Goal: Obtain resource: Download file/media

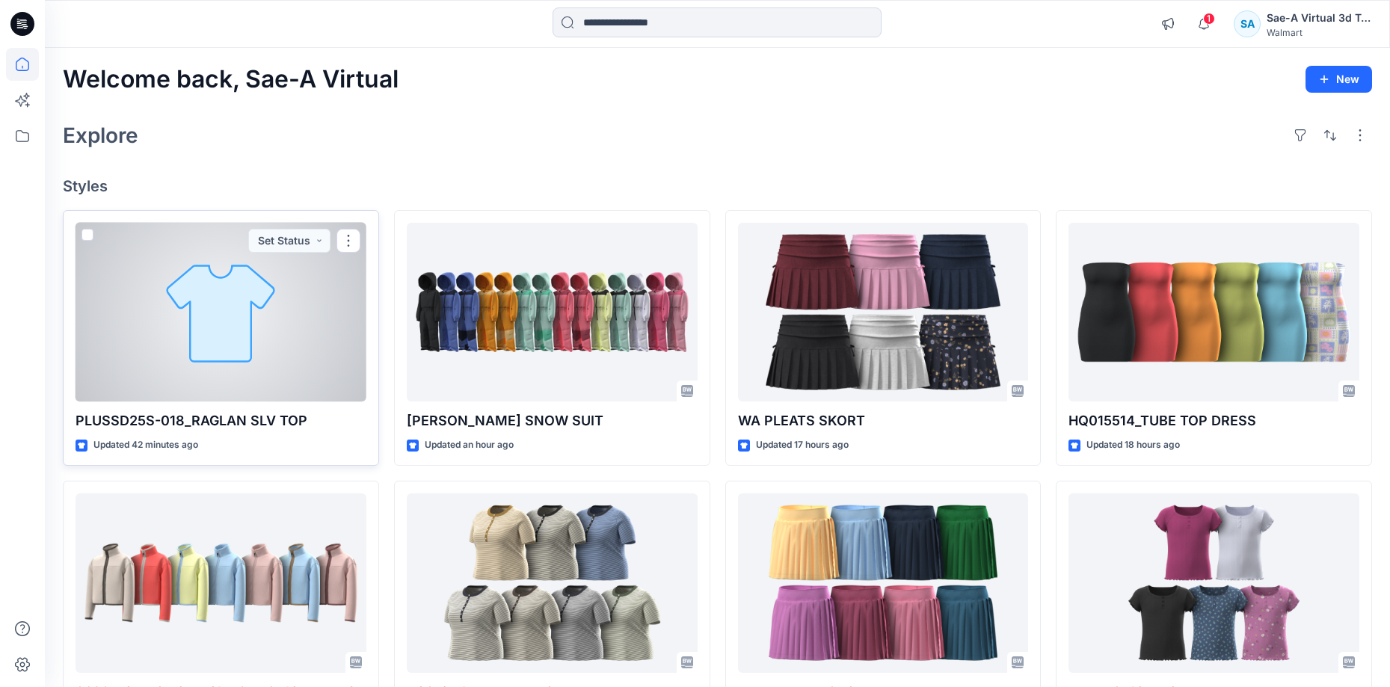
click at [242, 382] on div at bounding box center [221, 312] width 291 height 179
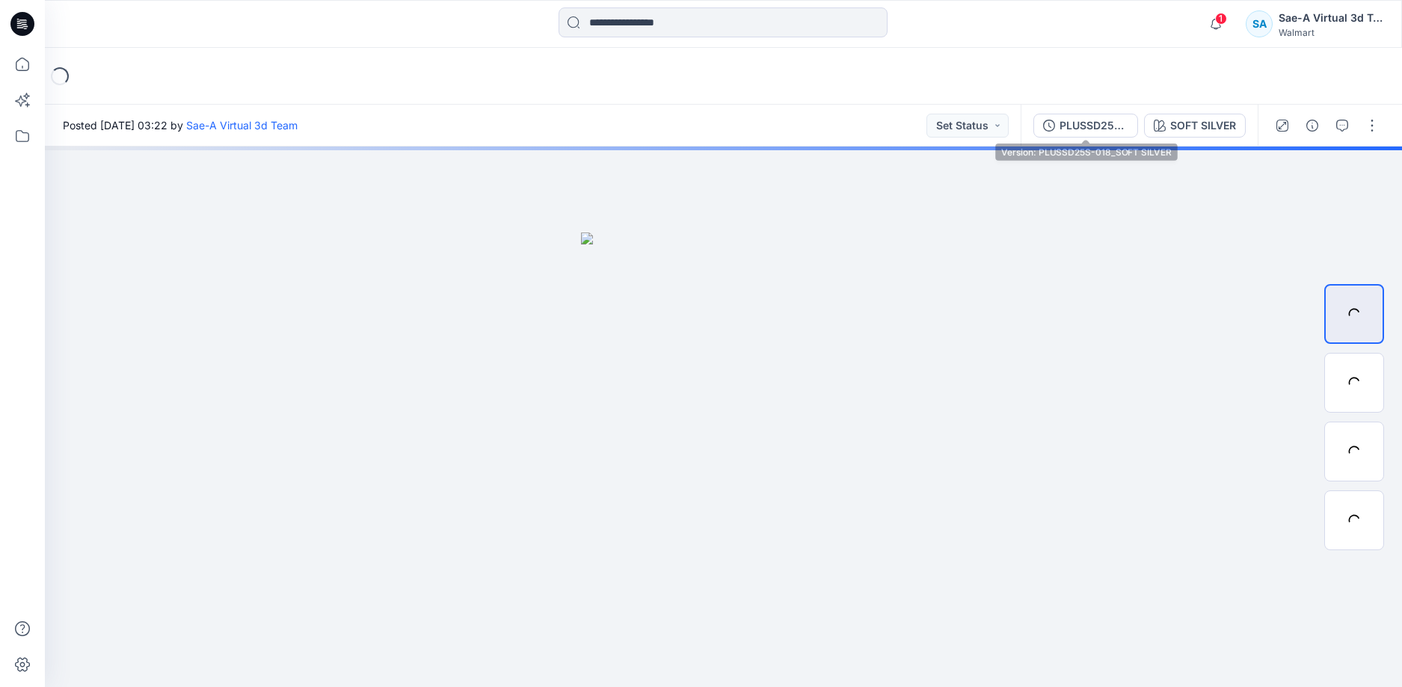
drag, startPoint x: 1089, startPoint y: 132, endPoint x: 1130, endPoint y: 132, distance: 41.1
click at [1089, 132] on div "PLUSSD25S-018_SOFT SILVER" at bounding box center [1093, 125] width 69 height 16
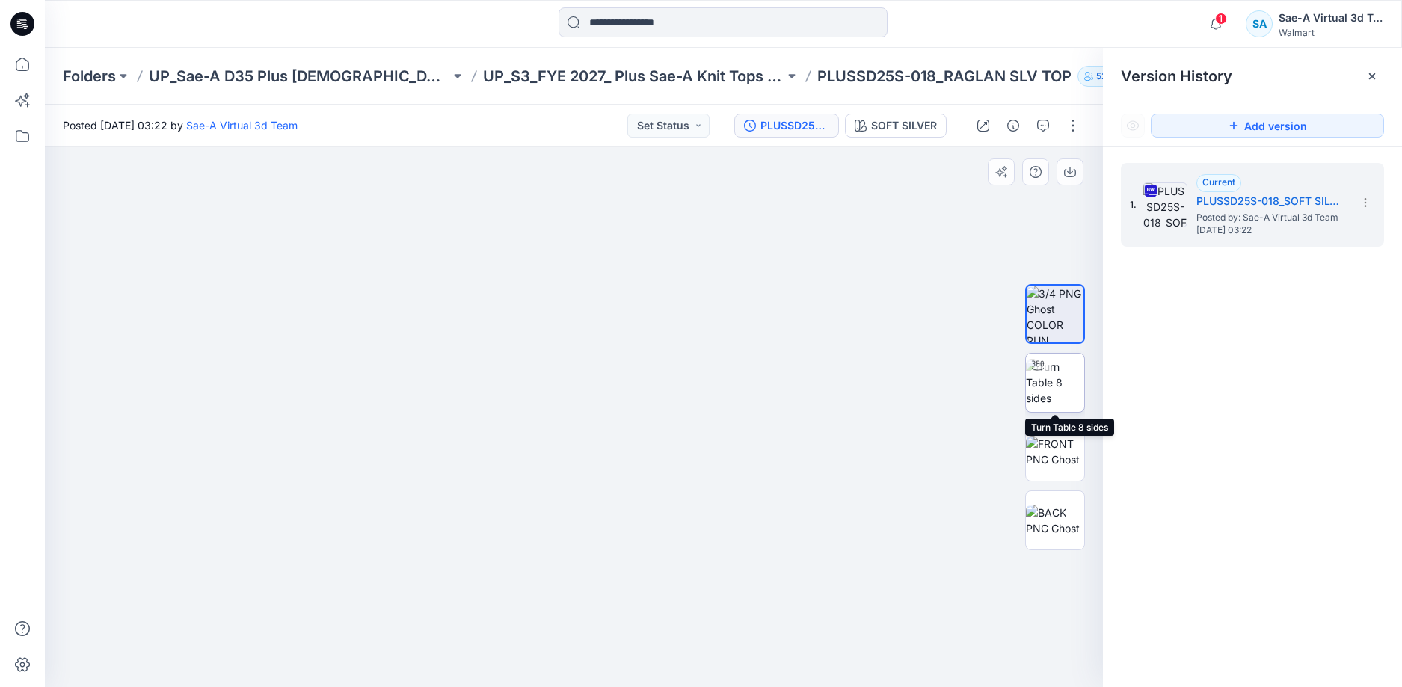
click at [1072, 387] on img at bounding box center [1055, 382] width 58 height 47
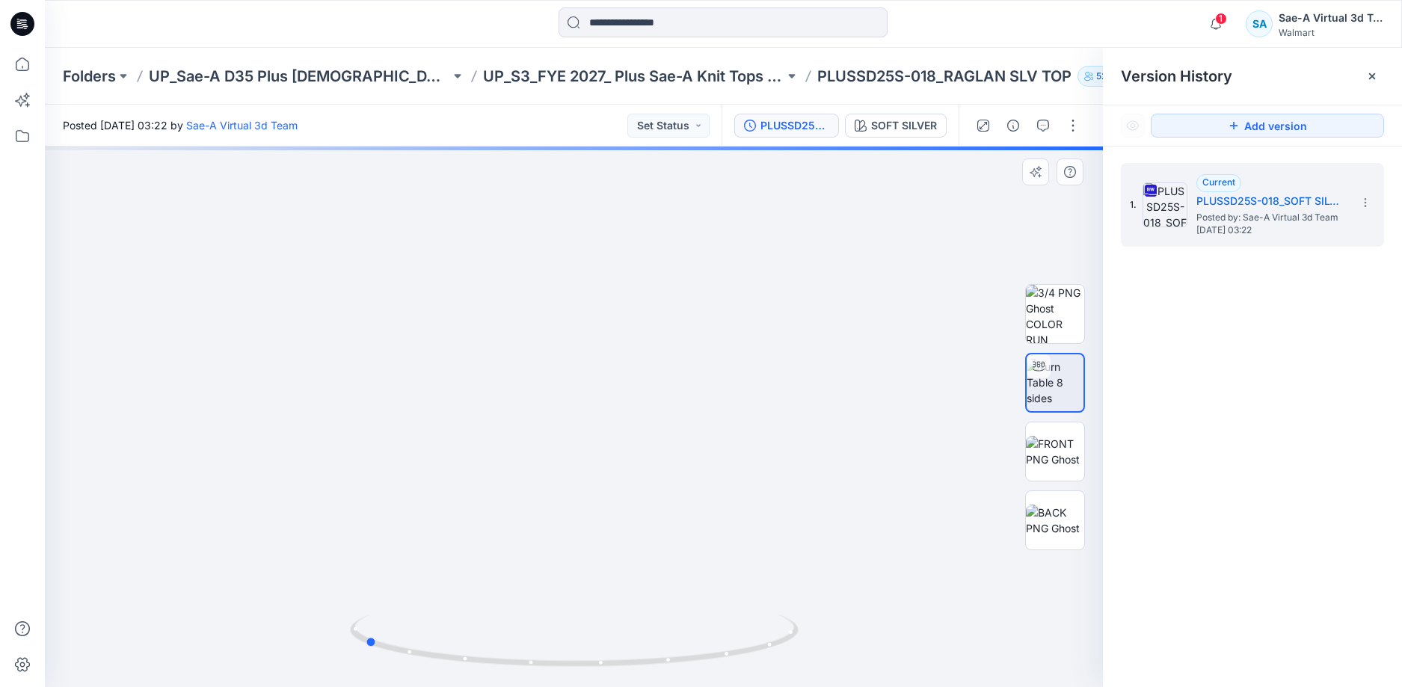
drag, startPoint x: 652, startPoint y: 661, endPoint x: 848, endPoint y: 642, distance: 196.8
click at [848, 642] on div at bounding box center [574, 417] width 1058 height 541
click at [30, 22] on icon at bounding box center [22, 24] width 24 height 24
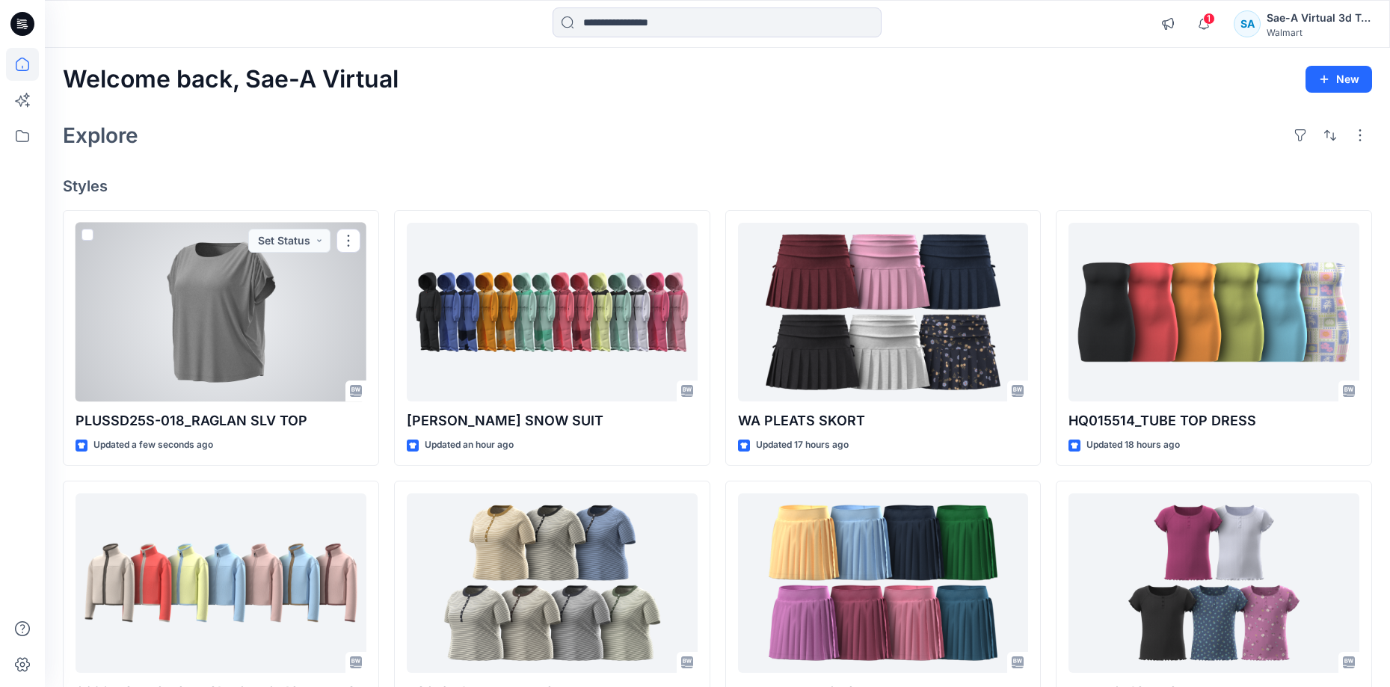
drag, startPoint x: 229, startPoint y: 331, endPoint x: 344, endPoint y: 17, distance: 334.4
click at [230, 331] on div at bounding box center [221, 312] width 291 height 179
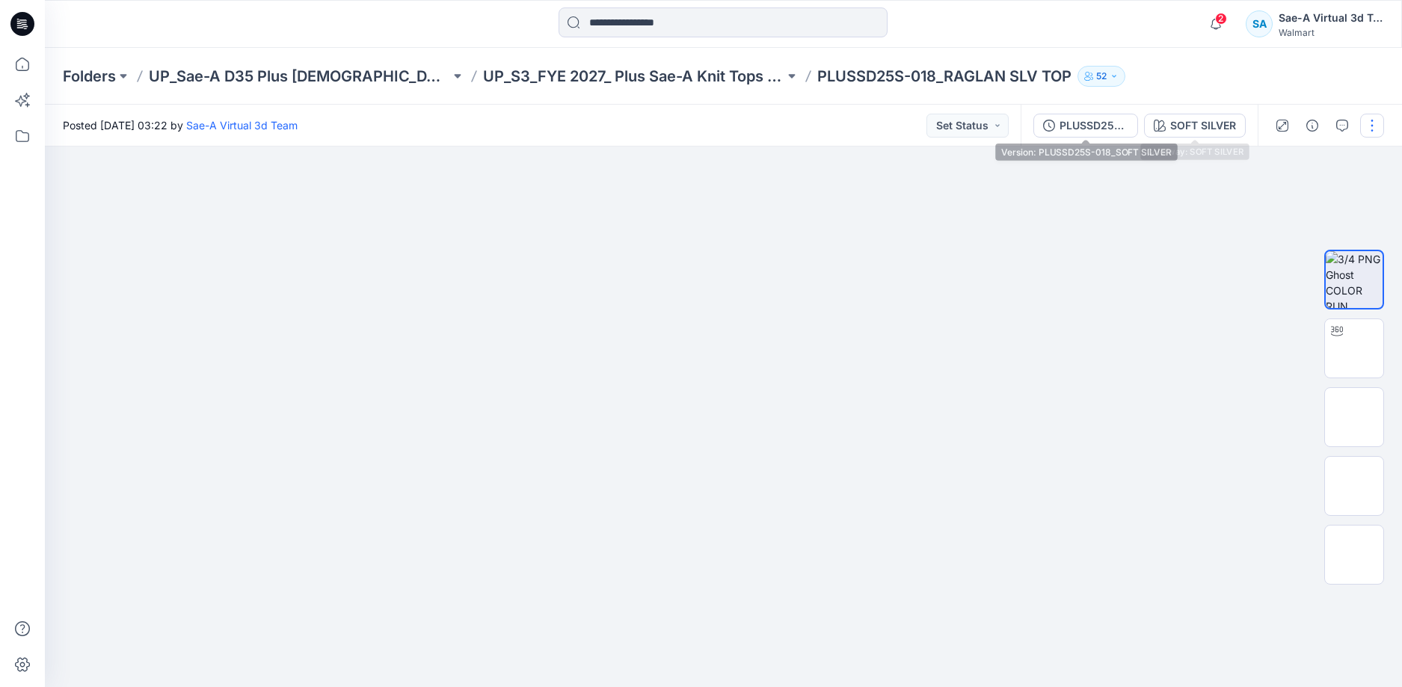
click at [1074, 126] on div "PLUSSD25S-018_SOFT SILVER" at bounding box center [1093, 125] width 69 height 16
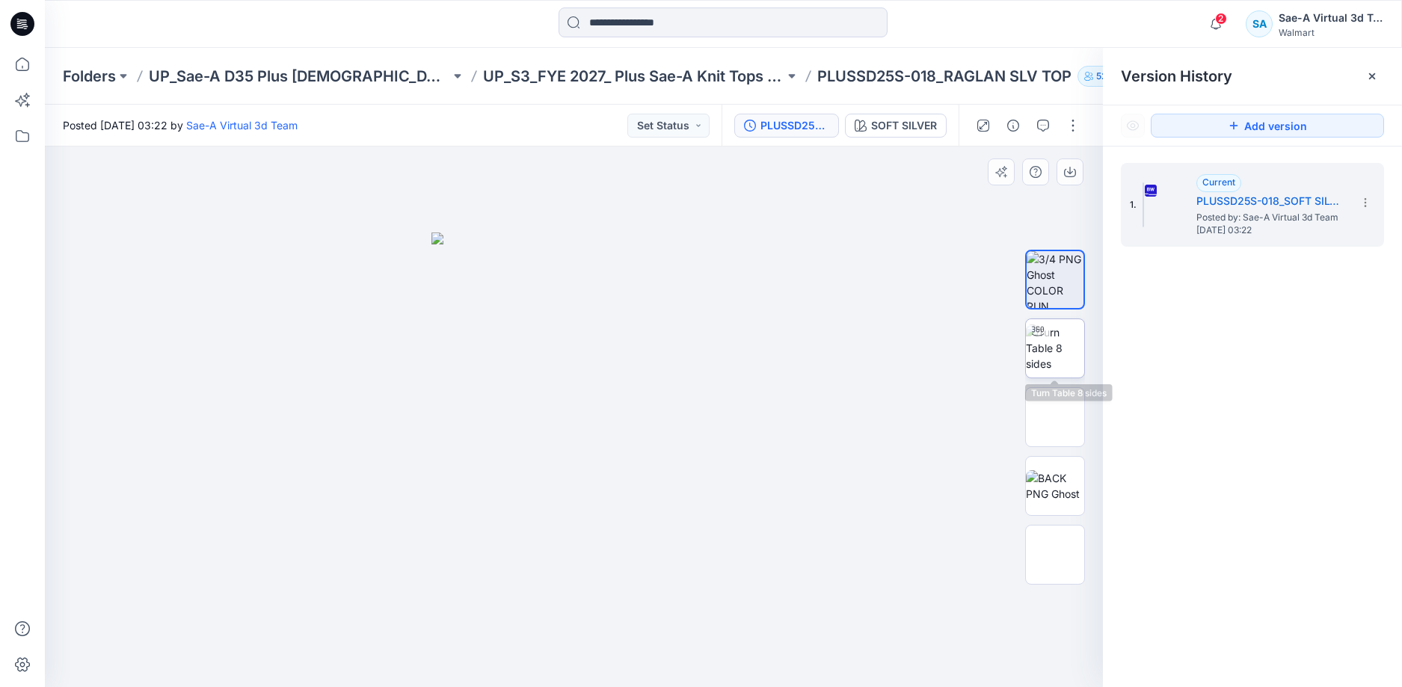
click at [1056, 357] on img at bounding box center [1055, 347] width 58 height 47
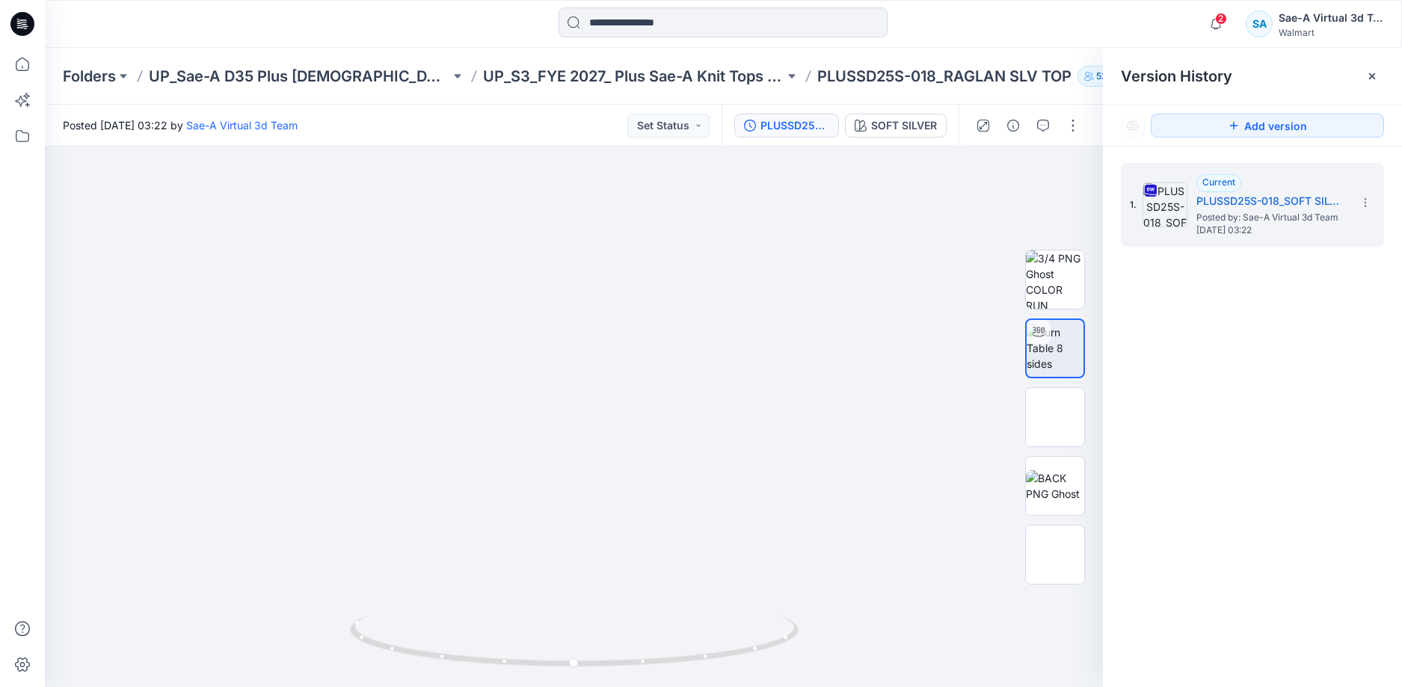
click at [1219, 13] on span "2" at bounding box center [1221, 19] width 12 height 12
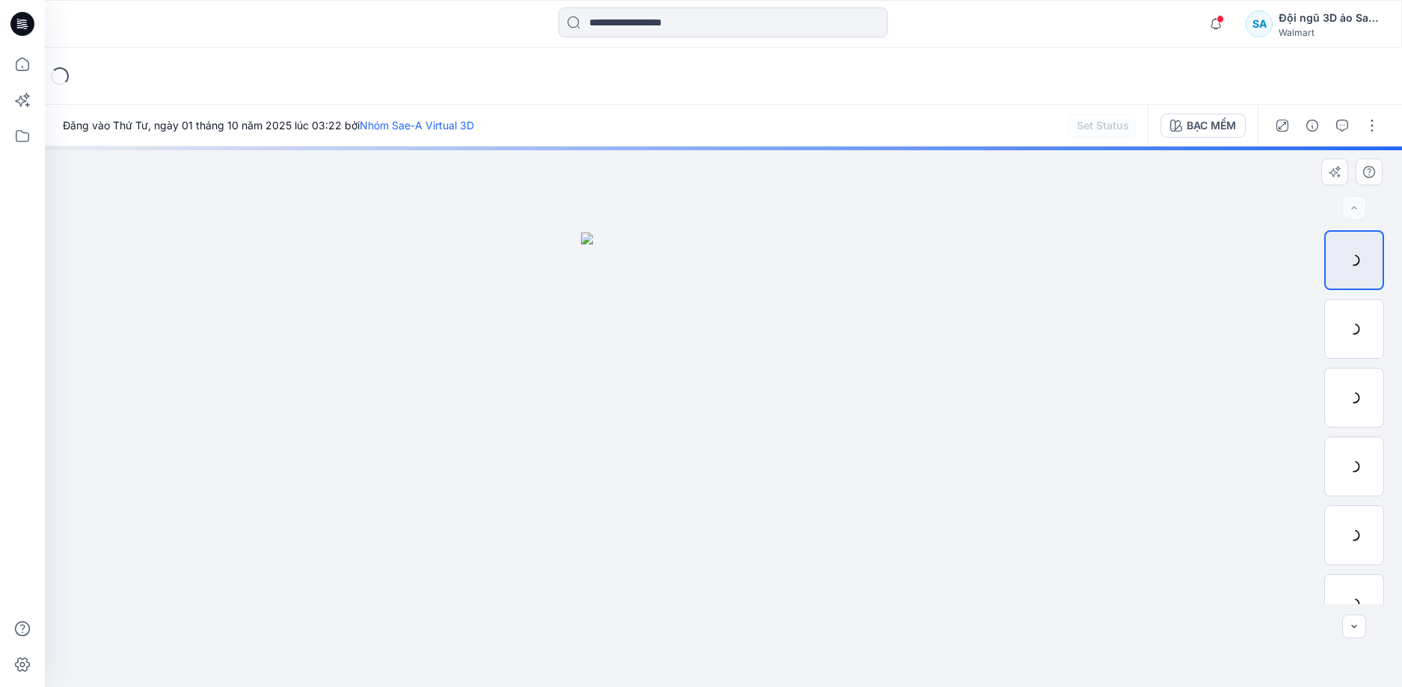
click at [1201, 295] on div at bounding box center [723, 417] width 1357 height 541
click at [1112, 127] on font "PLUSSD25S-018_BẠC MỀM" at bounding box center [1145, 125] width 139 height 13
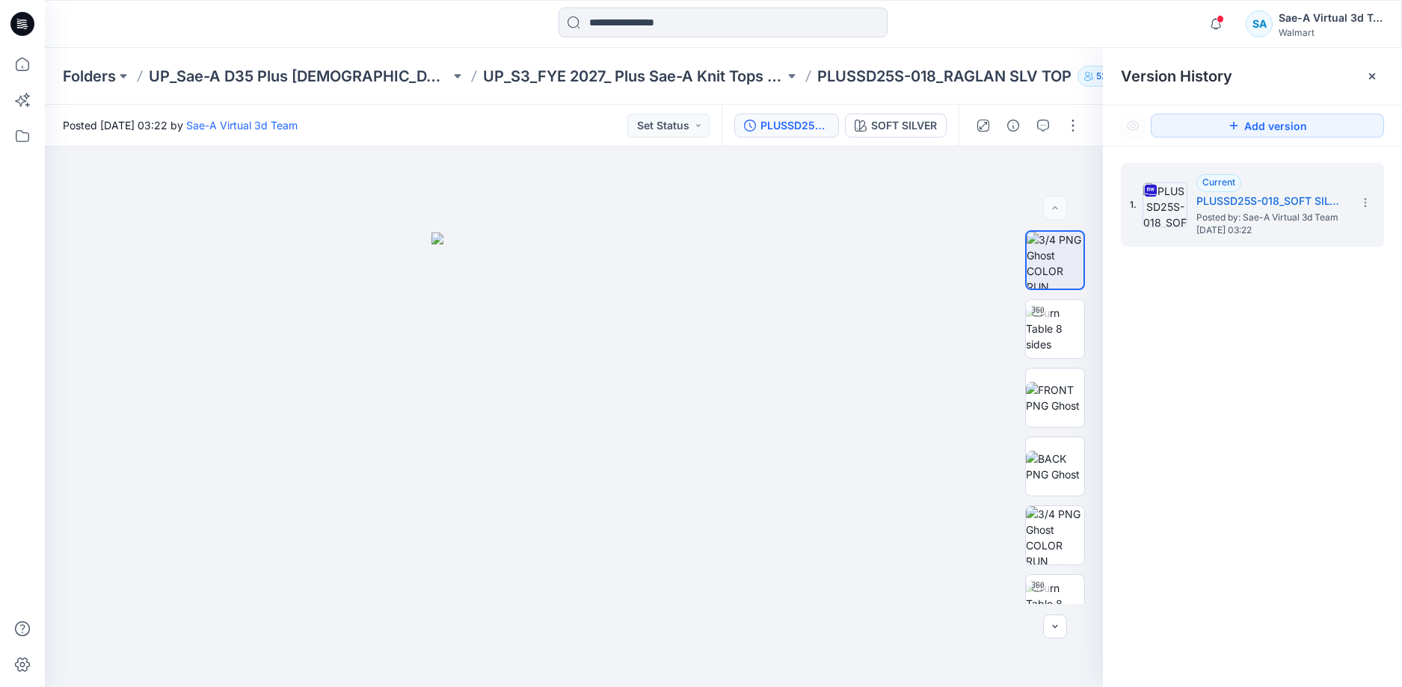
click at [1207, 429] on div "1. Current PLUSSD25S-018_SOFT SILVER Posted by: Sae-A Virtual 3d Team Wednesday…" at bounding box center [1252, 428] width 299 height 562
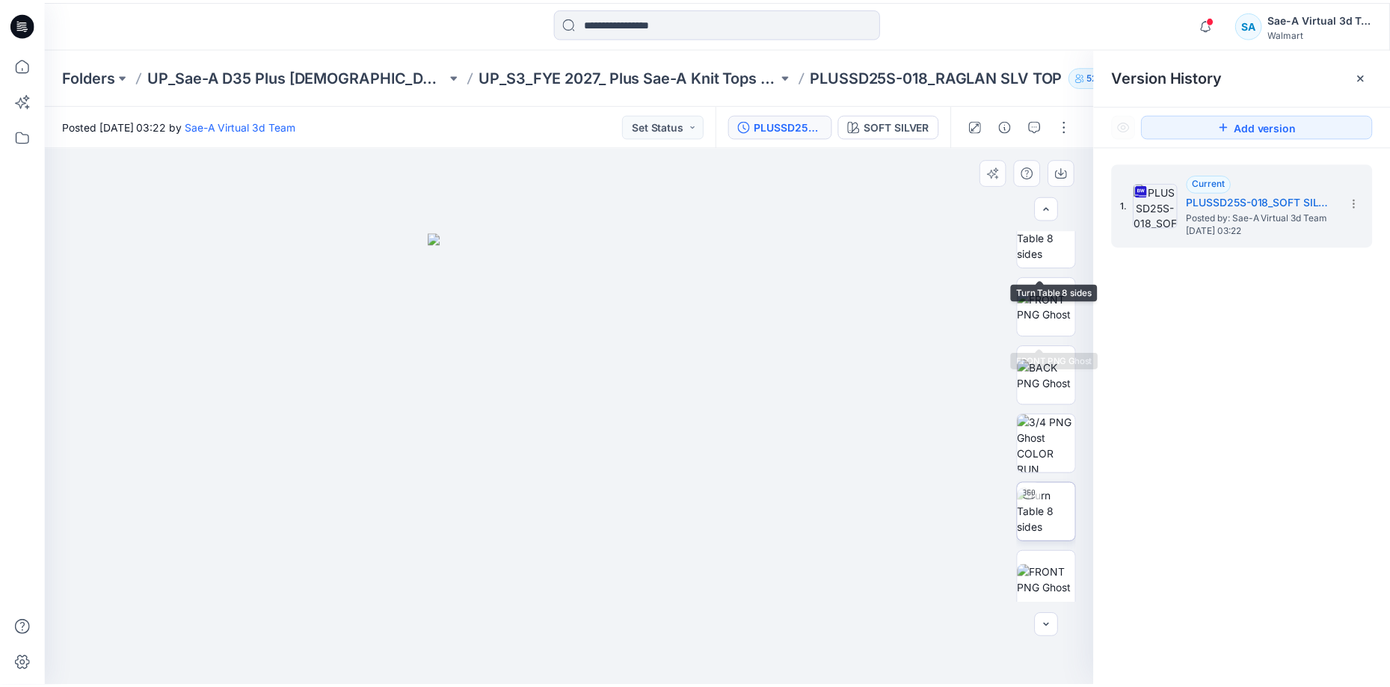
scroll to position [99, 0]
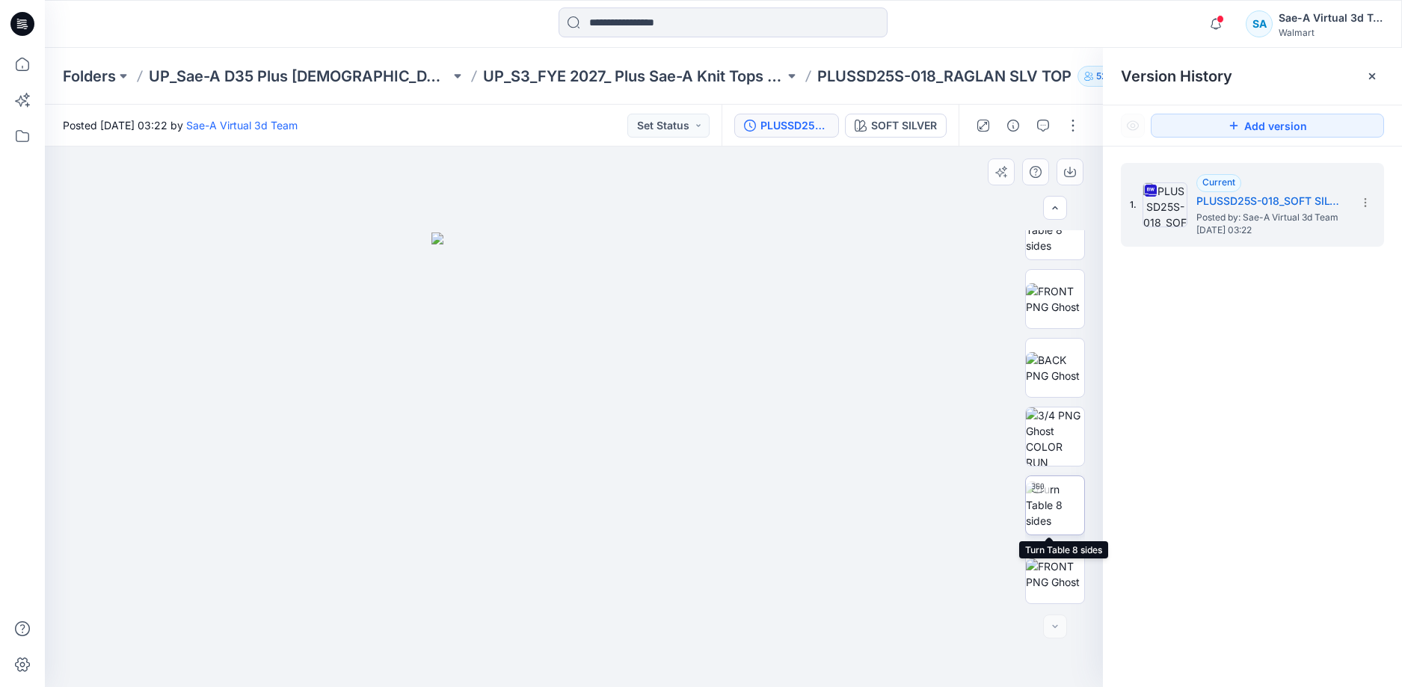
click at [1054, 504] on img at bounding box center [1055, 504] width 58 height 47
drag, startPoint x: 690, startPoint y: 633, endPoint x: 955, endPoint y: 603, distance: 266.3
click at [955, 603] on div at bounding box center [574, 417] width 1058 height 541
click at [28, 20] on icon at bounding box center [22, 24] width 24 height 24
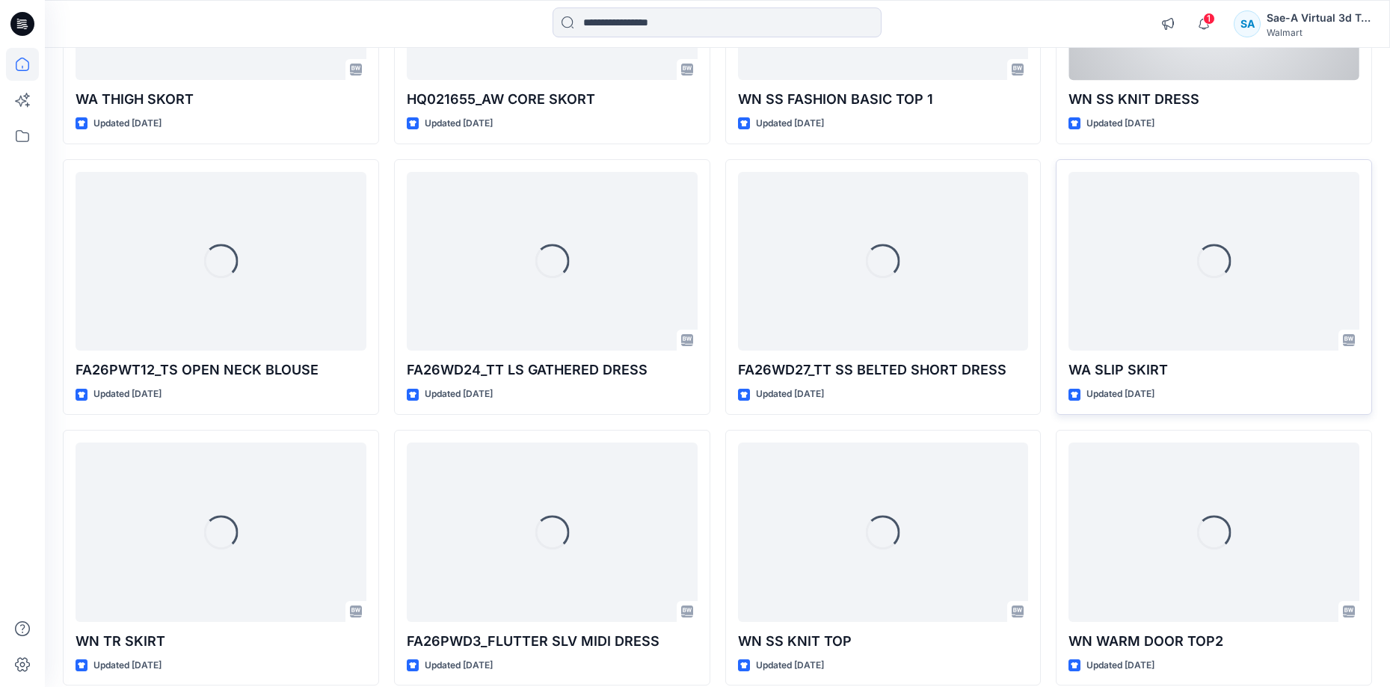
scroll to position [1204, 0]
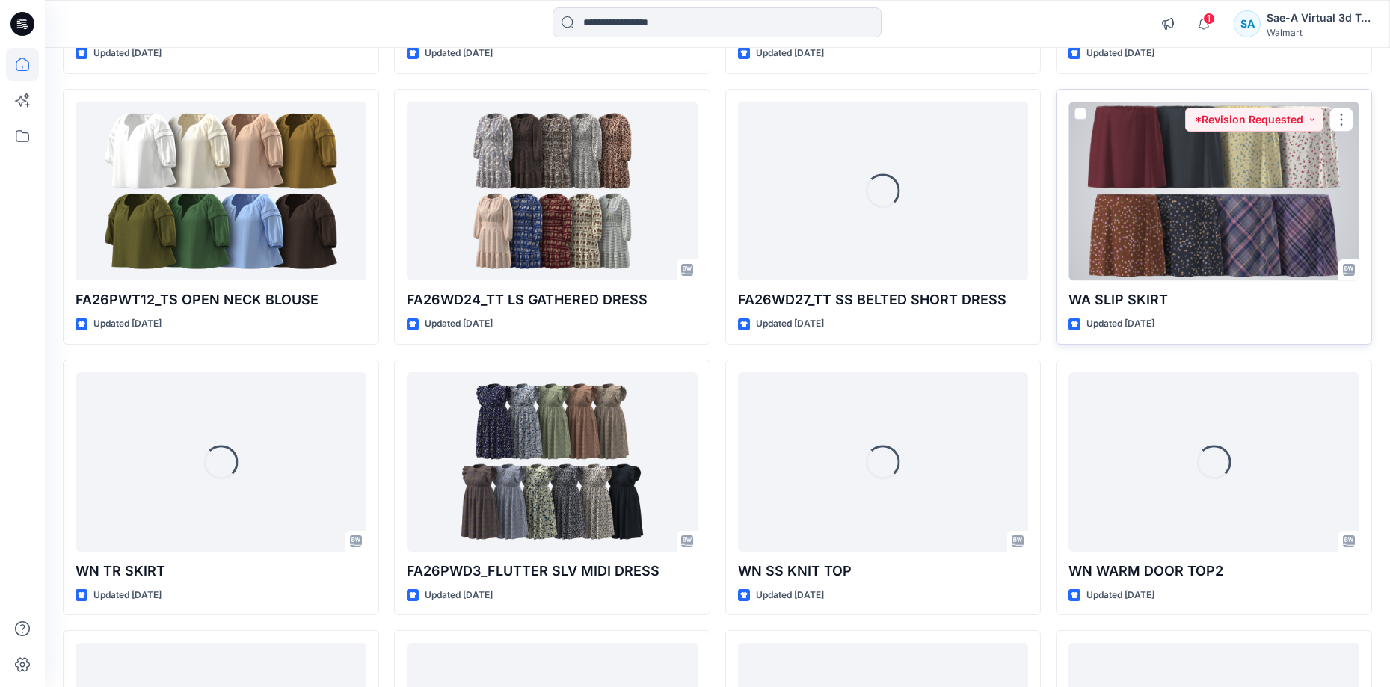
click at [1188, 278] on div at bounding box center [1213, 191] width 291 height 179
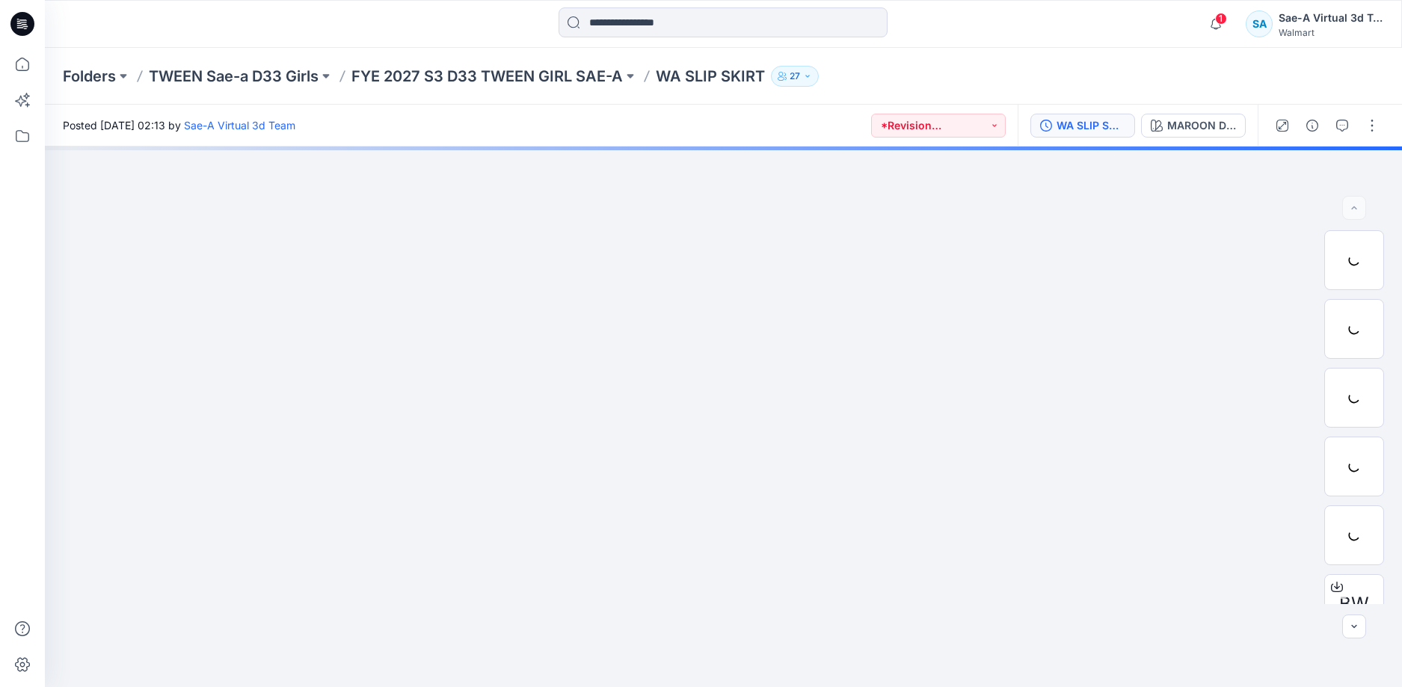
click at [1073, 118] on div "WA SLIP SKIRT_SAEA_091625" at bounding box center [1090, 125] width 69 height 16
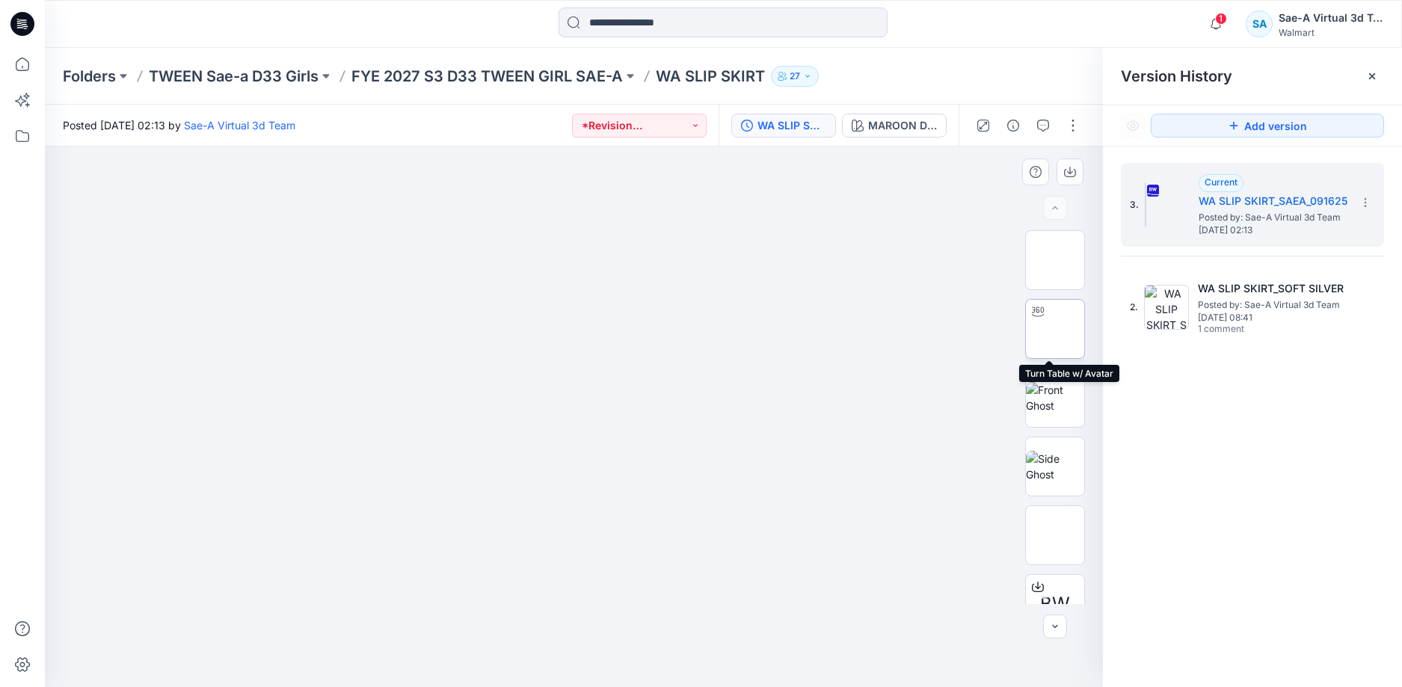
click at [1055, 329] on img at bounding box center [1055, 329] width 0 height 0
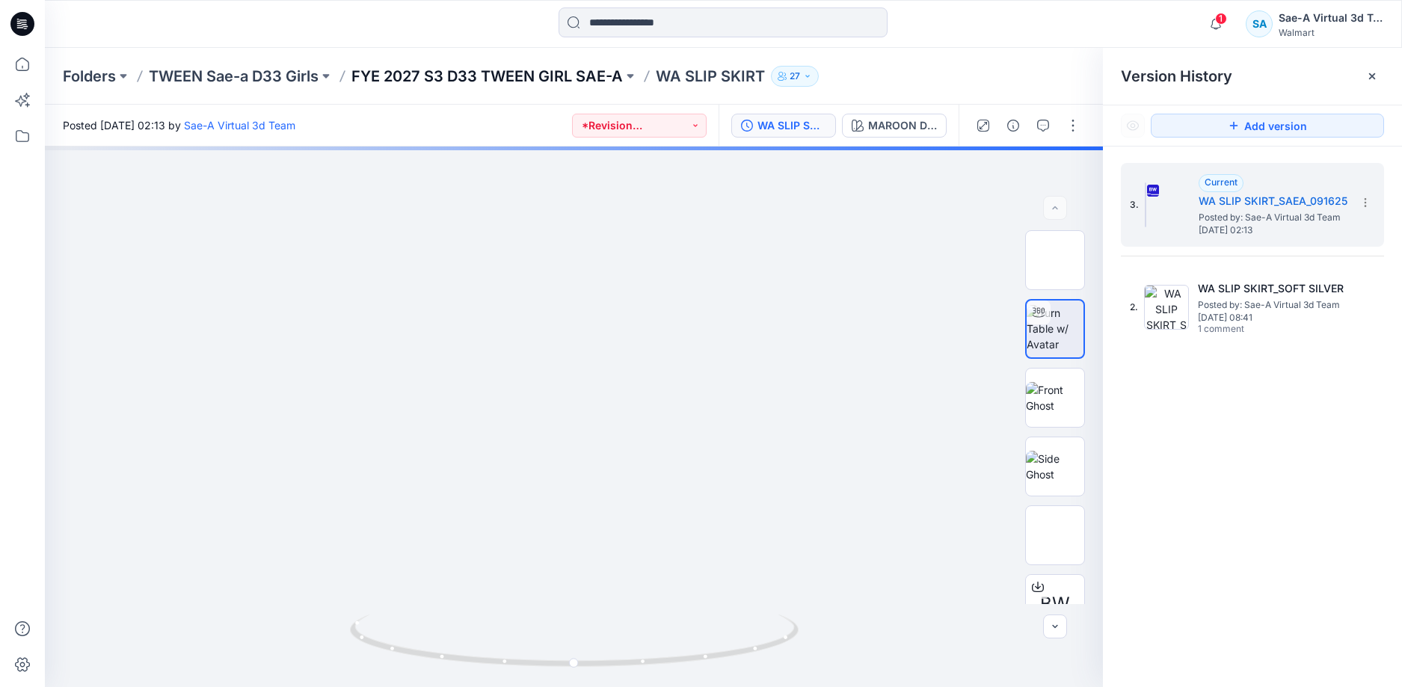
click at [572, 75] on p "FYE 2027 S3 D33 TWEEN GIRL SAE-A" at bounding box center [486, 76] width 271 height 21
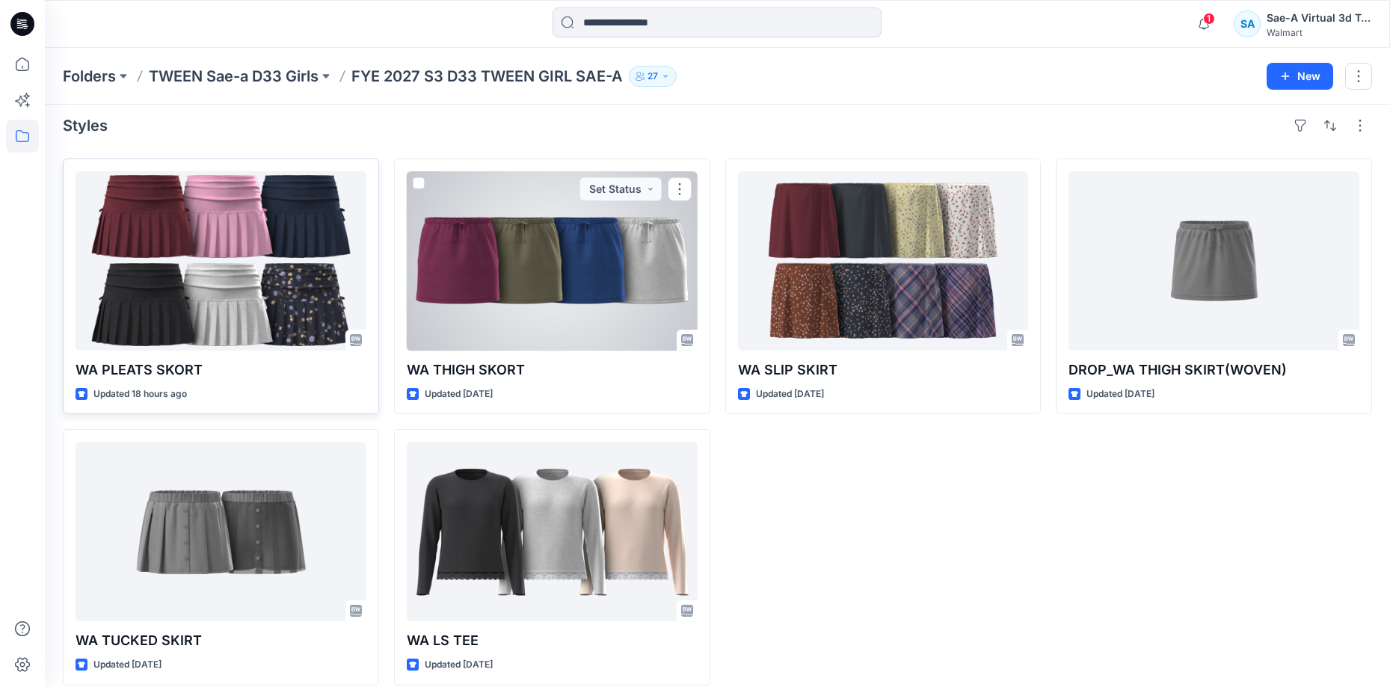
scroll to position [25, 0]
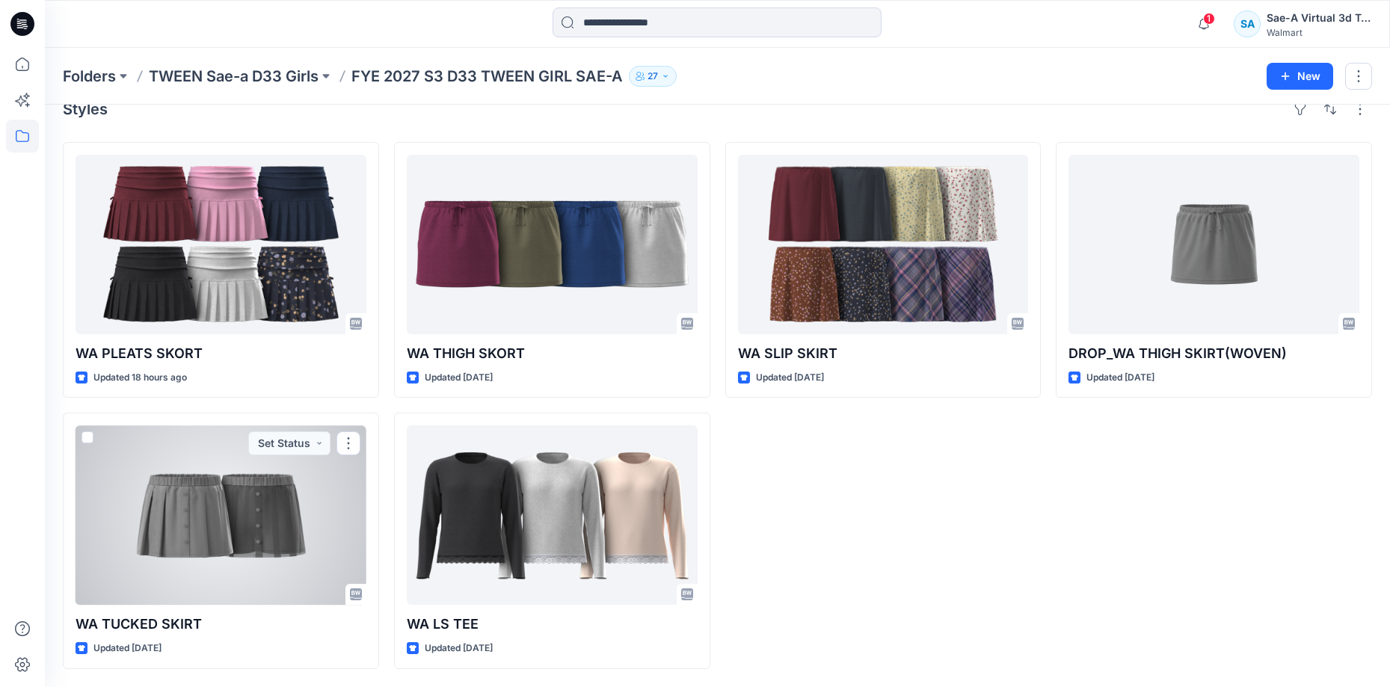
drag, startPoint x: 152, startPoint y: 506, endPoint x: 137, endPoint y: 515, distance: 17.4
click at [152, 506] on div at bounding box center [221, 514] width 291 height 179
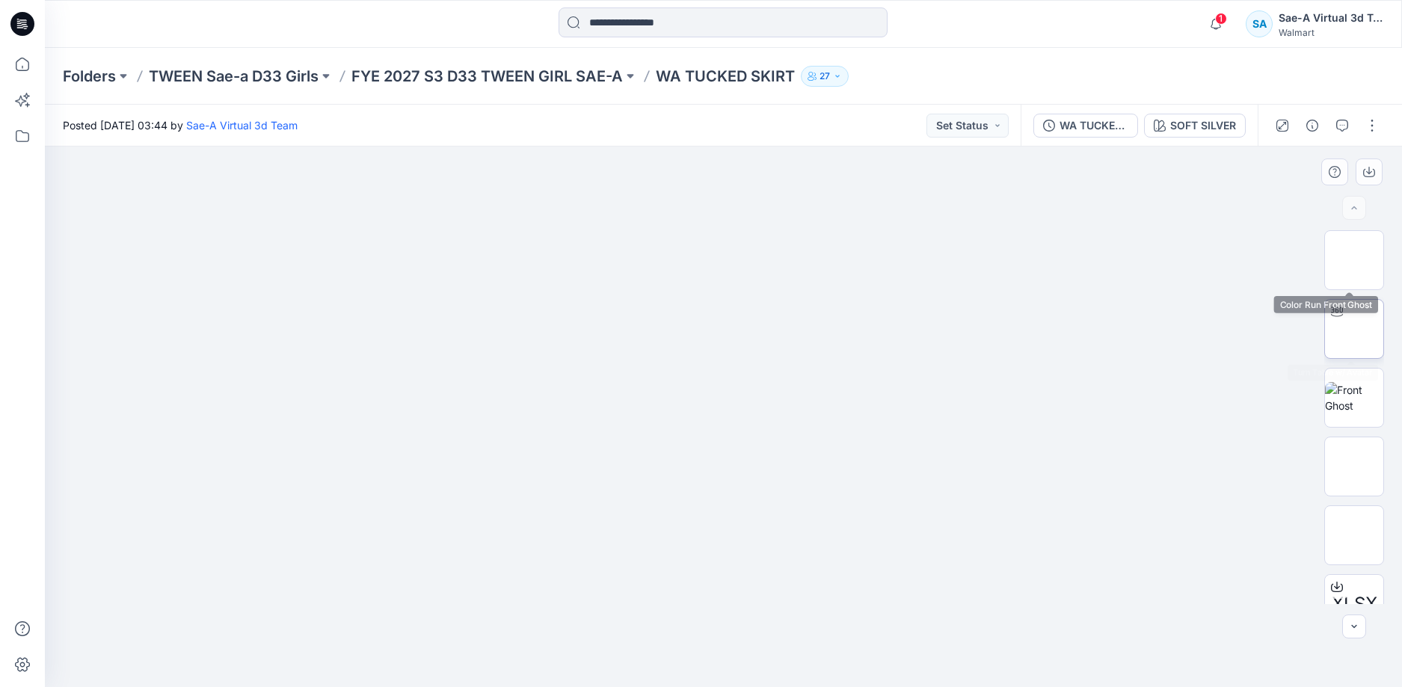
click at [1354, 329] on img at bounding box center [1354, 329] width 0 height 0
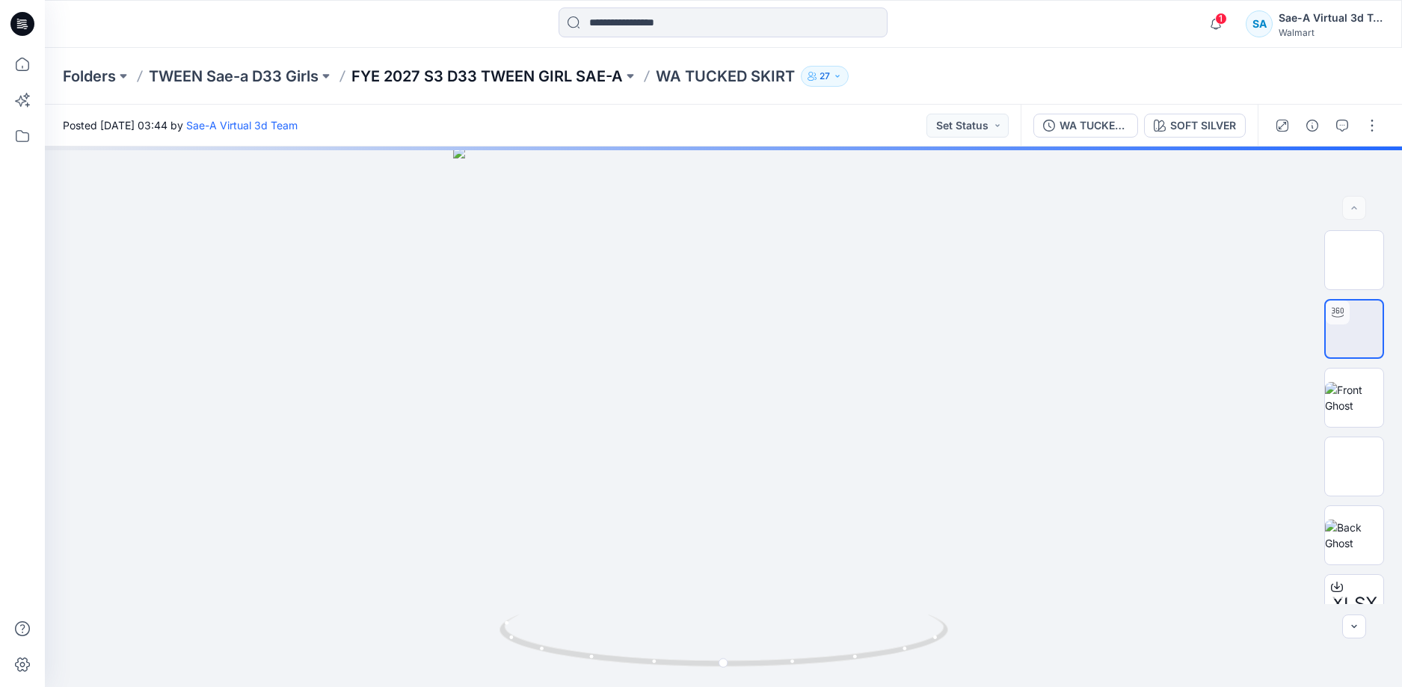
click at [589, 78] on p "FYE 2027 S3 D33 TWEEN GIRL SAE-A" at bounding box center [486, 76] width 271 height 21
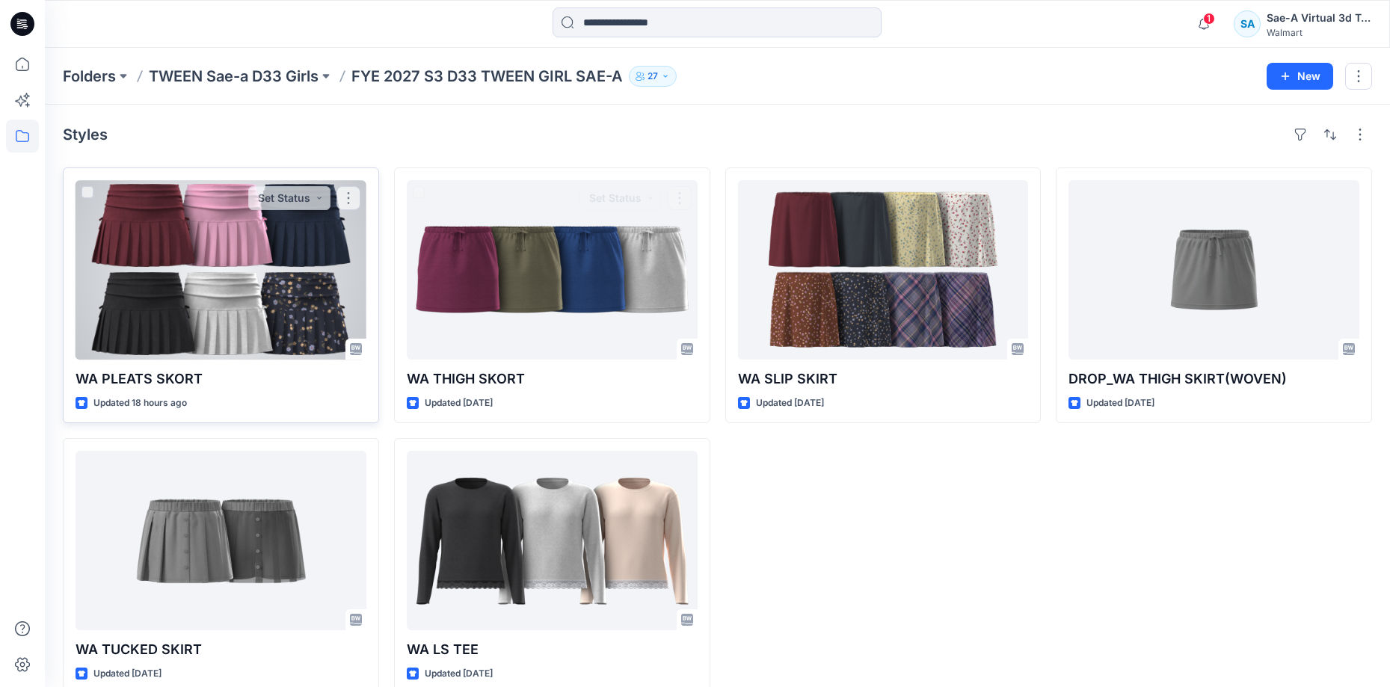
click at [292, 265] on div at bounding box center [221, 269] width 291 height 179
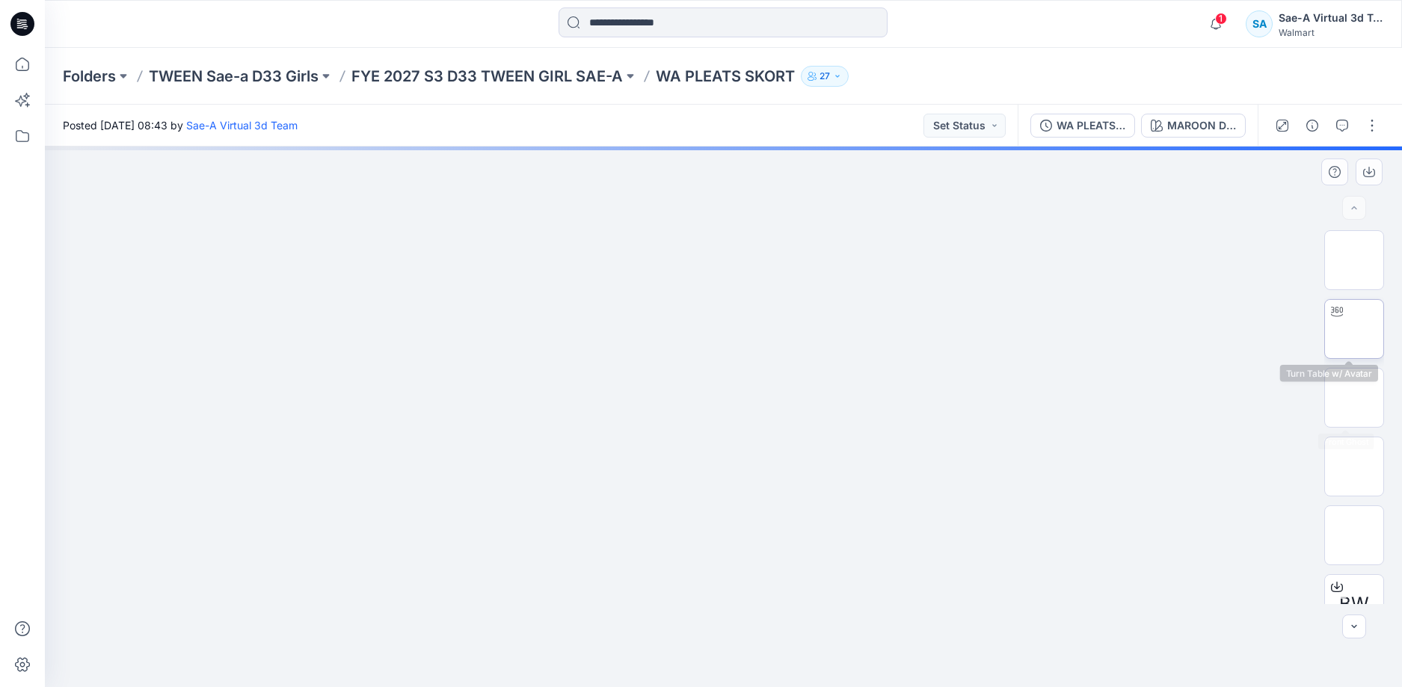
click at [1354, 329] on img at bounding box center [1354, 329] width 0 height 0
drag, startPoint x: 900, startPoint y: 656, endPoint x: 1022, endPoint y: 629, distance: 124.8
click at [1022, 629] on div at bounding box center [723, 417] width 1357 height 541
click at [573, 70] on p "FYE 2027 S3 D33 TWEEN GIRL SAE-A" at bounding box center [486, 76] width 271 height 21
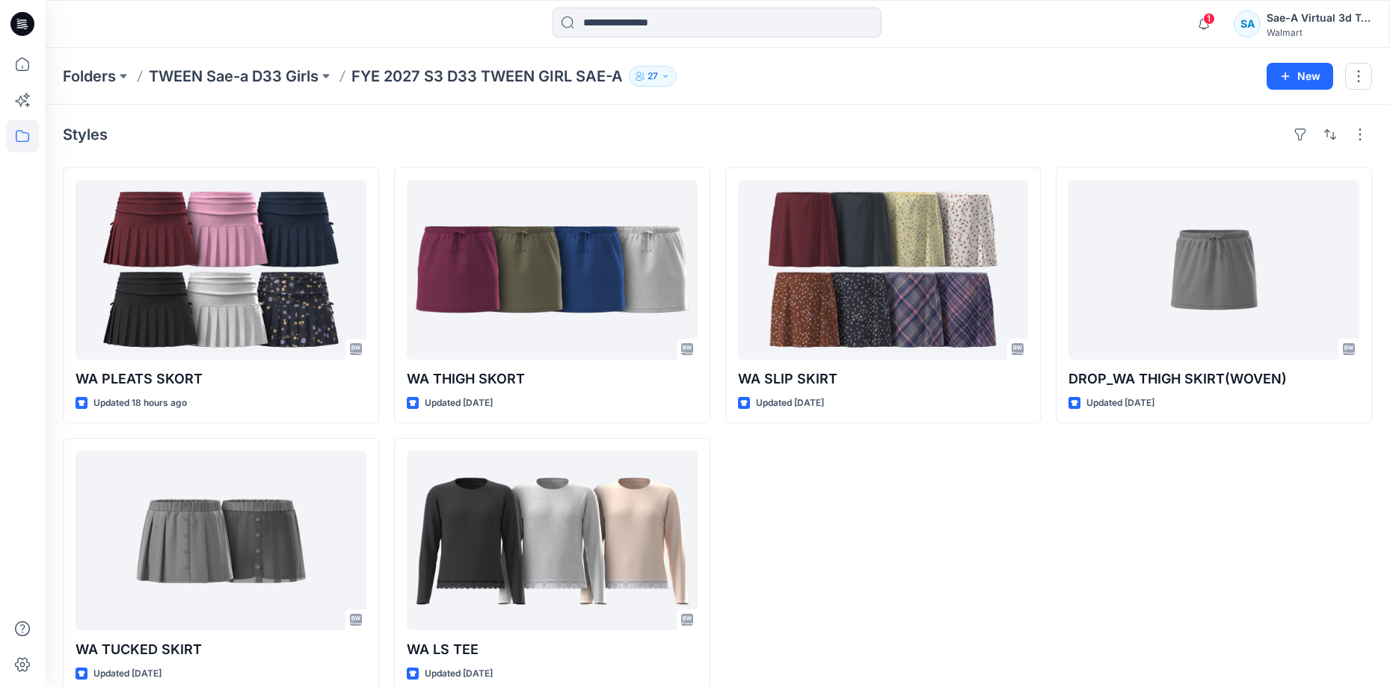
drag, startPoint x: 278, startPoint y: 74, endPoint x: 289, endPoint y: 73, distance: 11.3
click at [278, 74] on p "TWEEN Sae-a D33 Girls" at bounding box center [234, 76] width 170 height 21
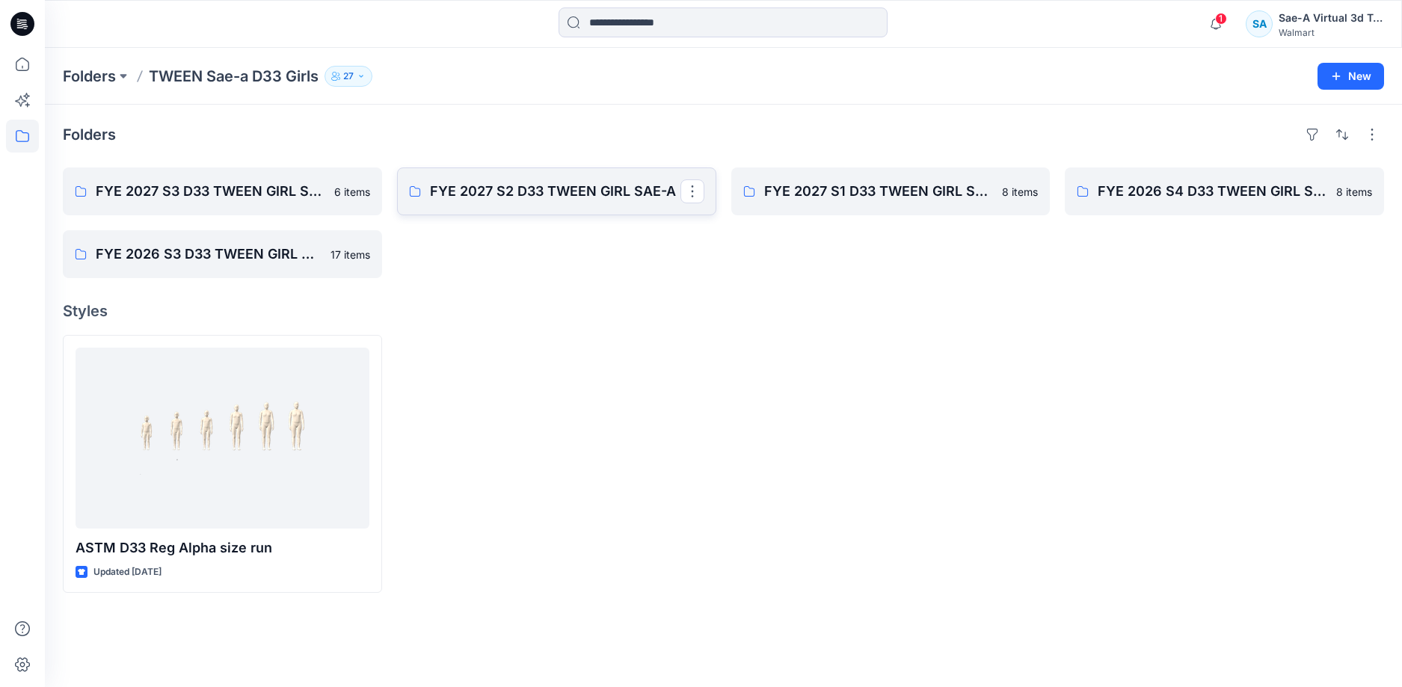
click at [549, 185] on p "FYE 2027 S2 D33 TWEEN GIRL SAE-A" at bounding box center [555, 191] width 250 height 21
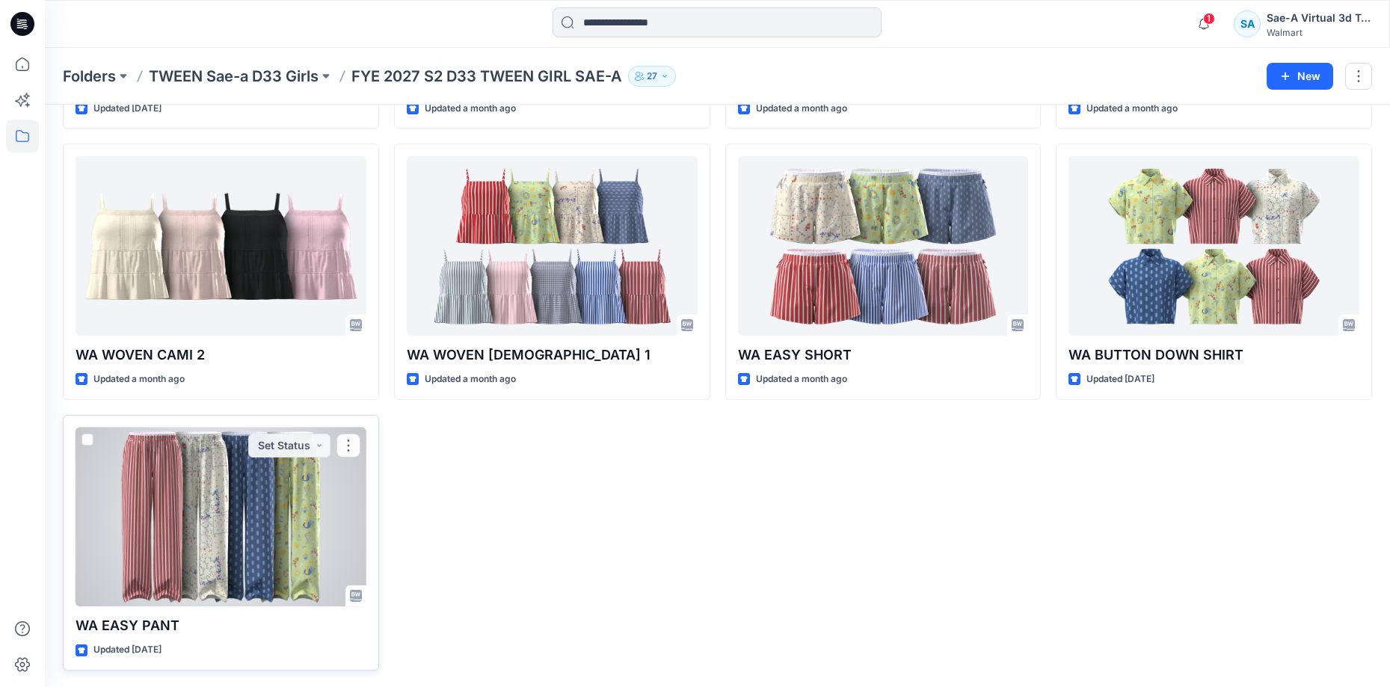
scroll to position [296, 0]
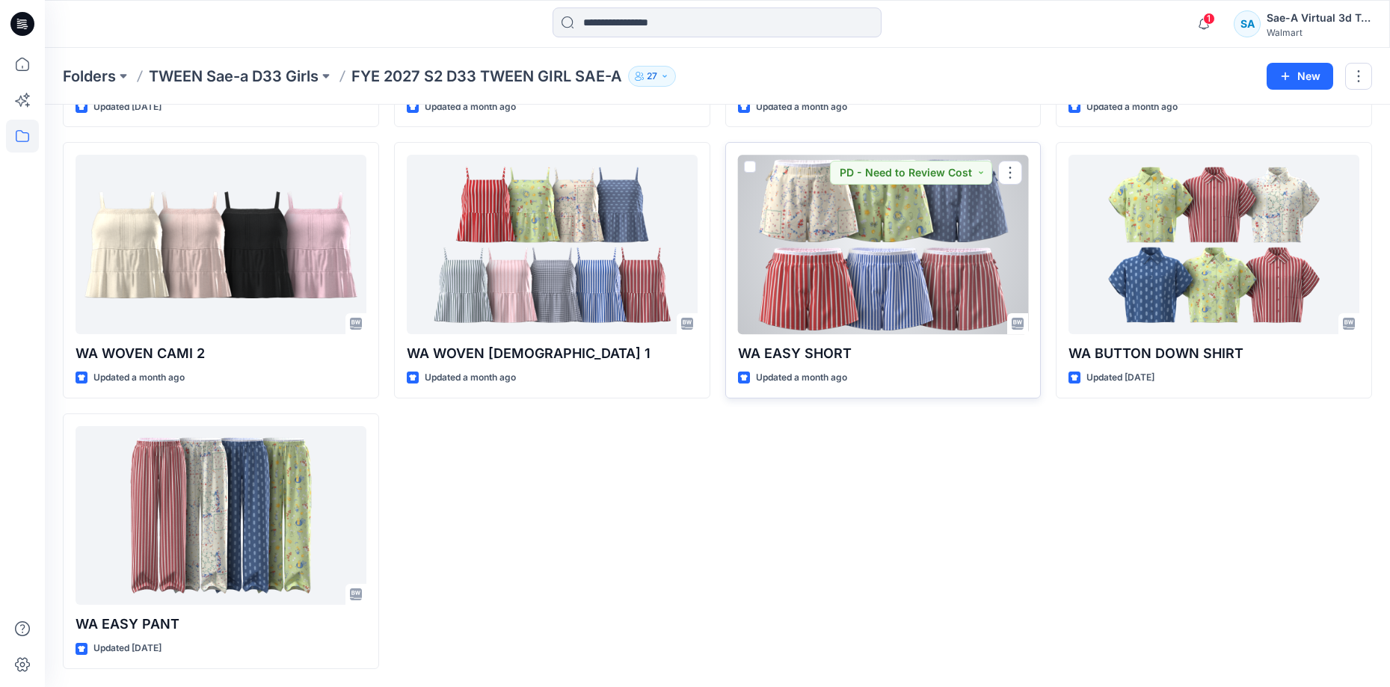
click at [949, 249] on div at bounding box center [883, 244] width 291 height 179
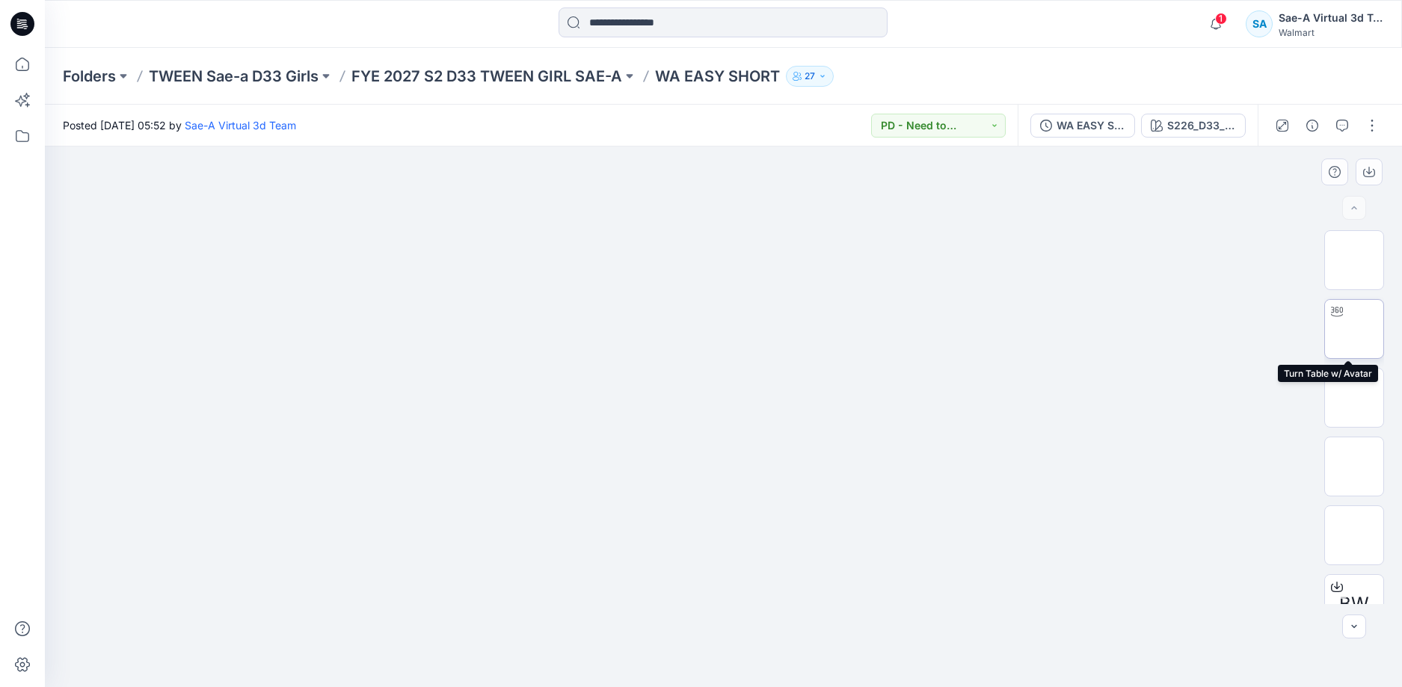
click at [1354, 329] on img at bounding box center [1354, 329] width 0 height 0
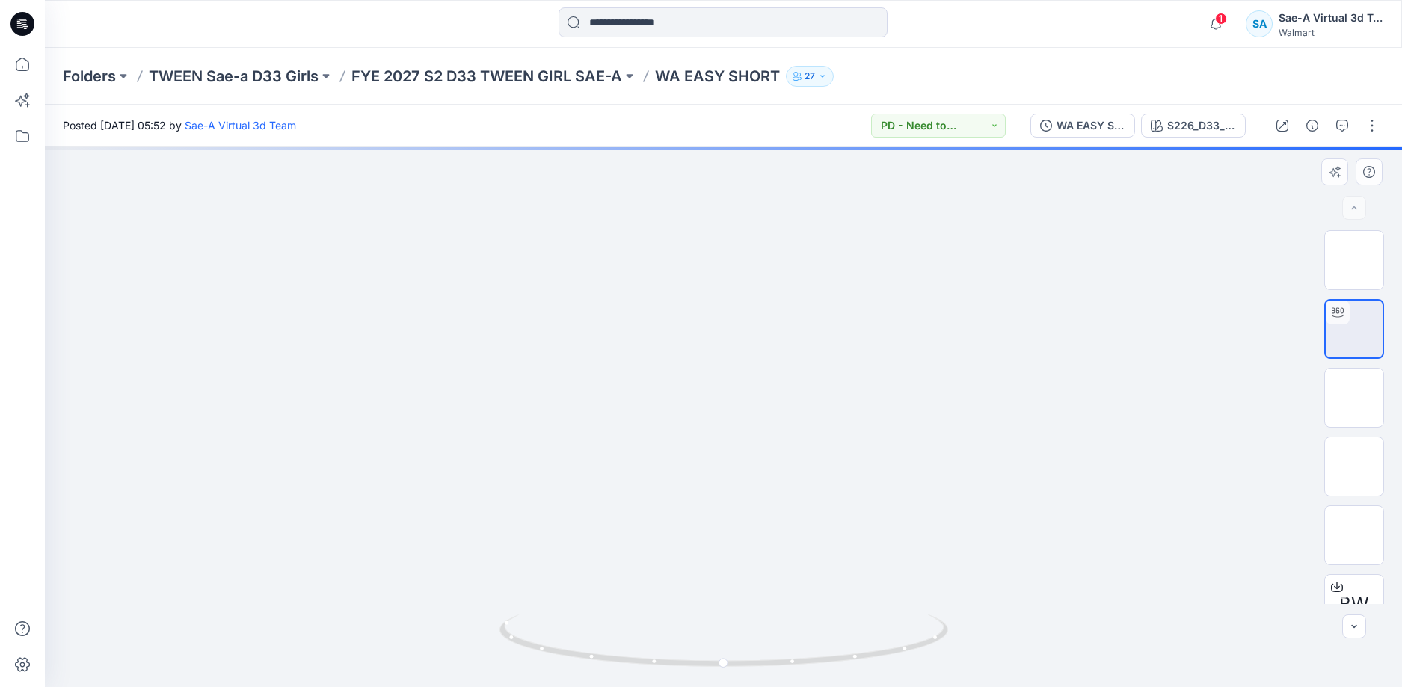
drag, startPoint x: 919, startPoint y: 431, endPoint x: 921, endPoint y: 360, distance: 70.3
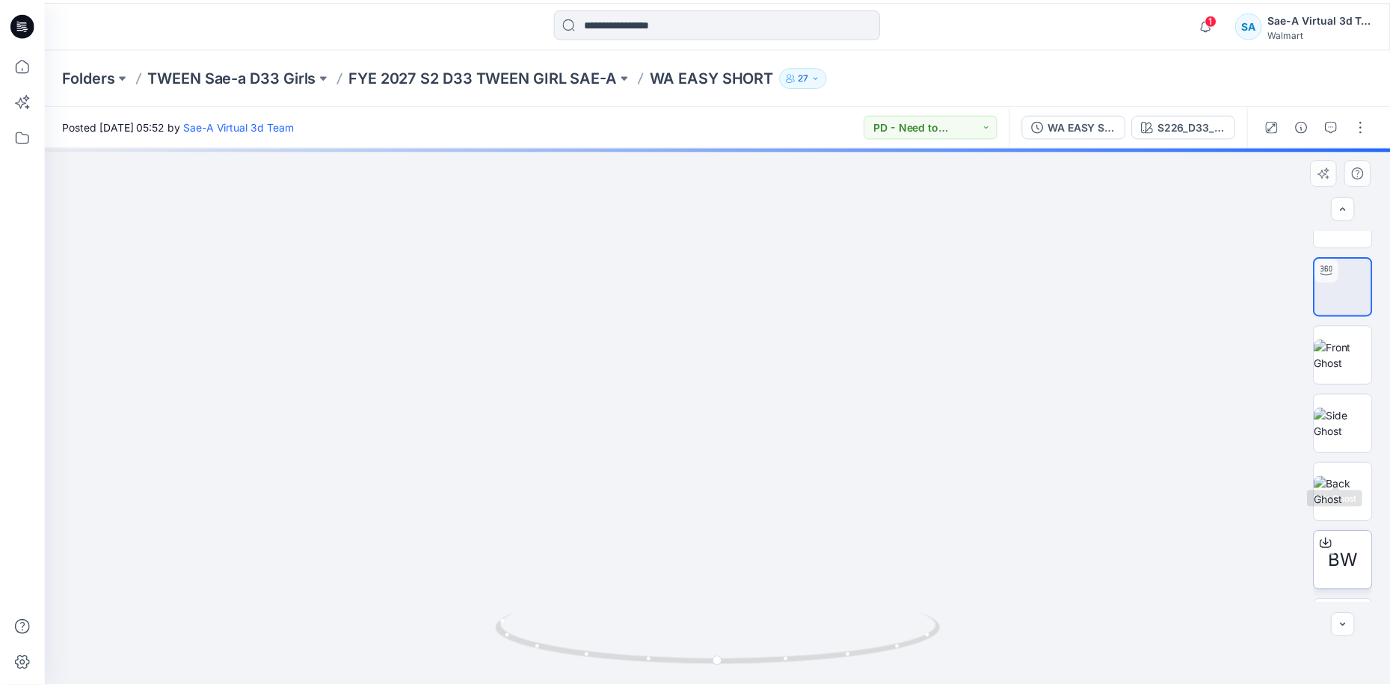
scroll to position [75, 0]
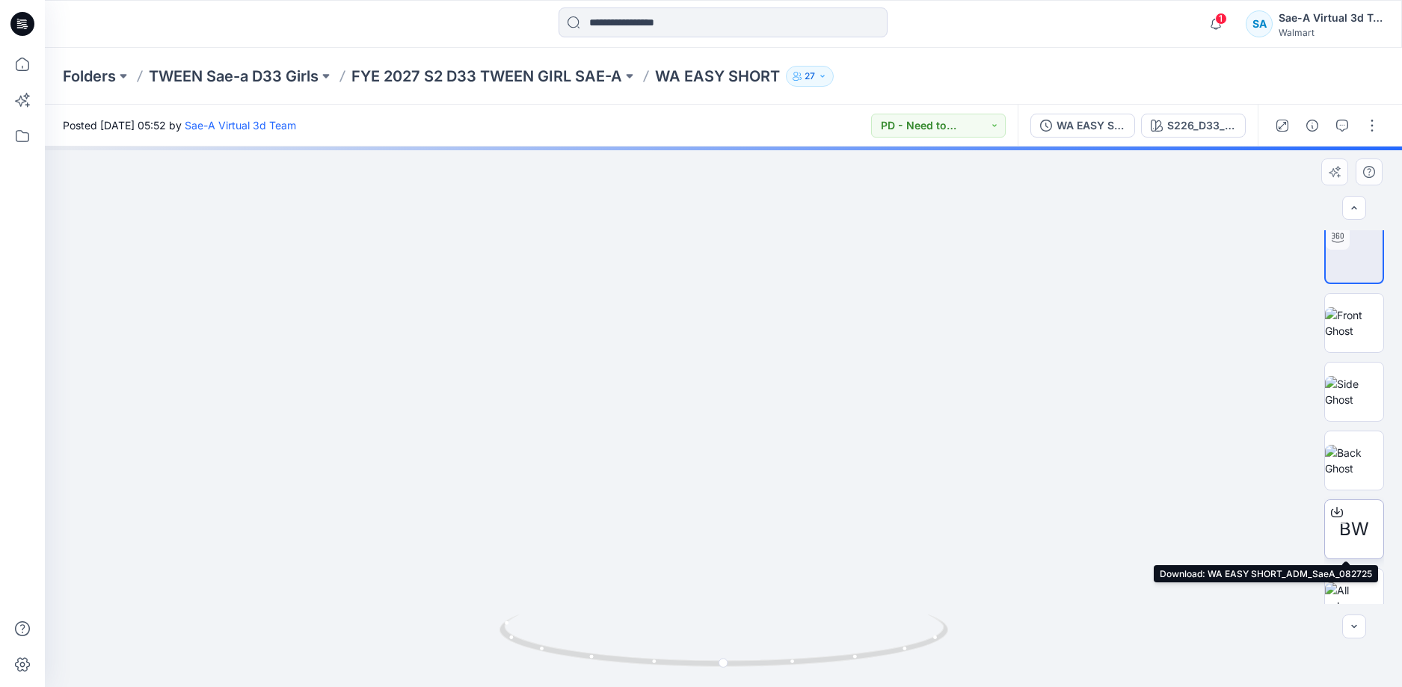
click at [1334, 517] on icon at bounding box center [1337, 512] width 12 height 8
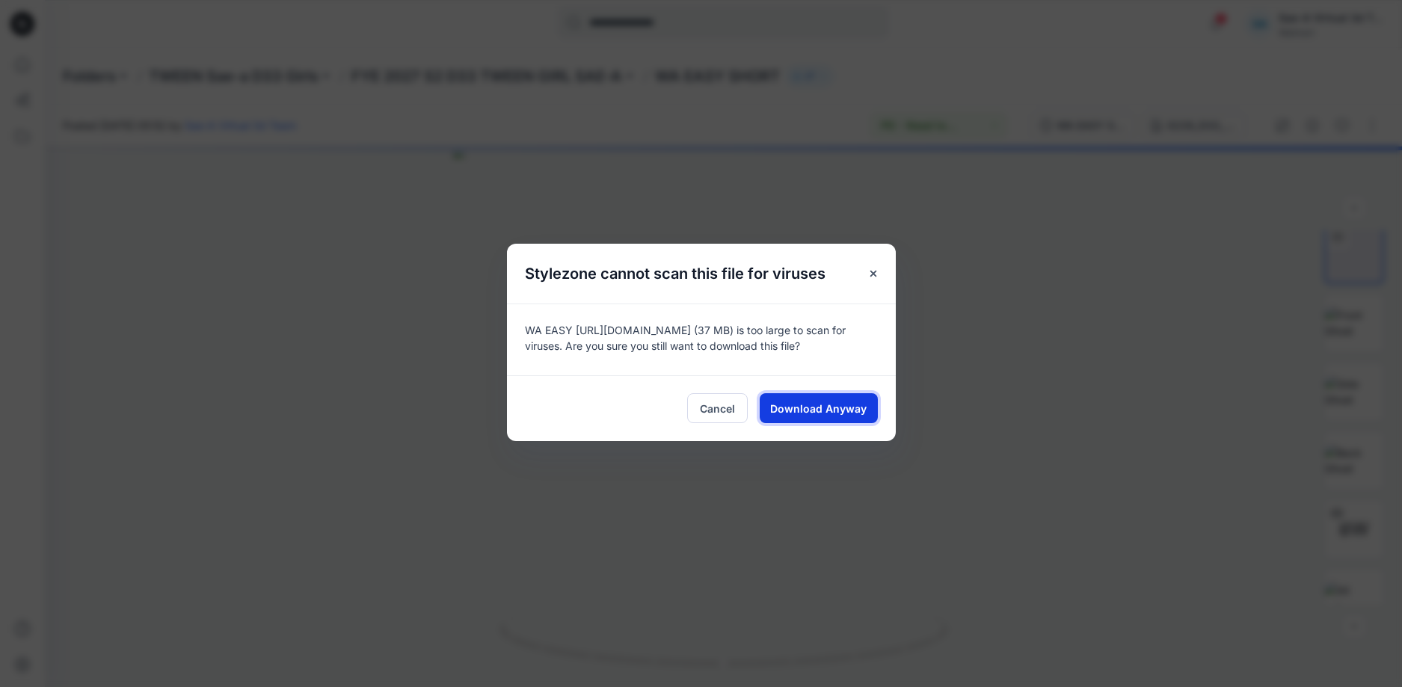
click at [819, 408] on span "Download Anyway" at bounding box center [818, 409] width 96 height 16
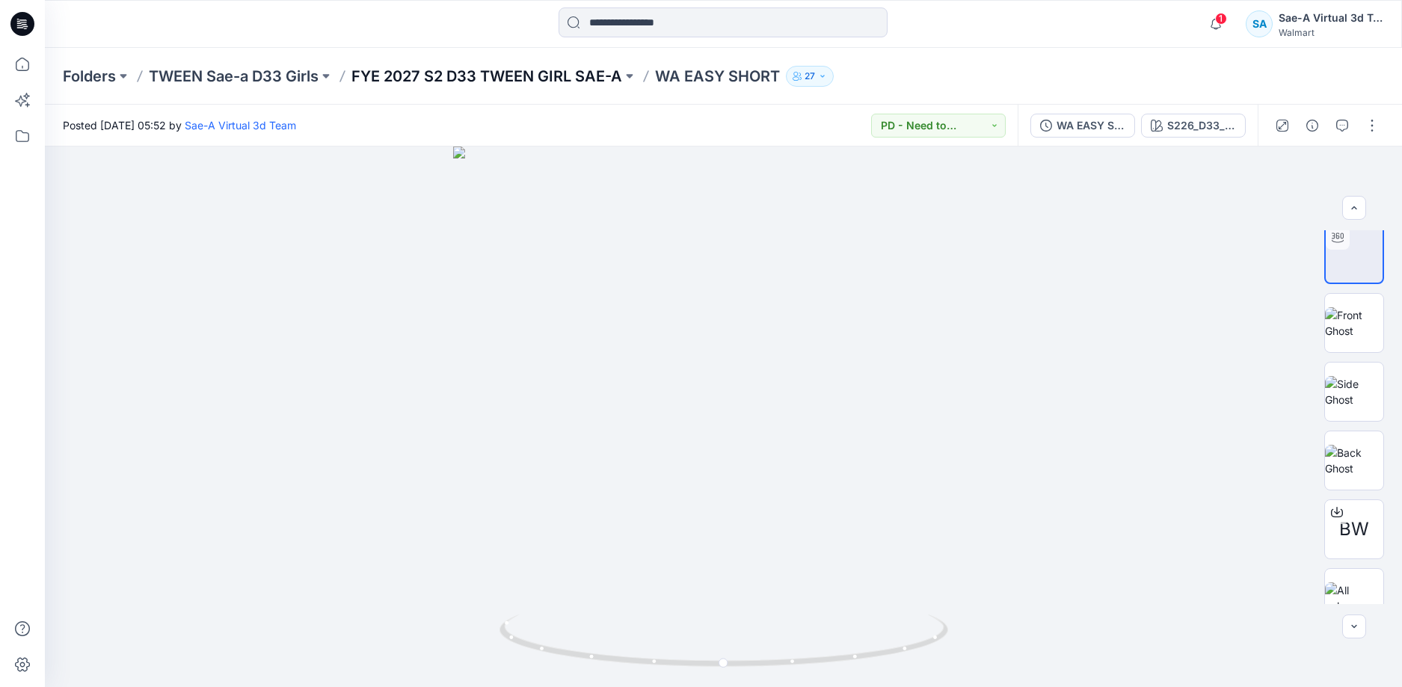
click at [582, 70] on p "FYE 2027 S2 D33 TWEEN GIRL SAE-A" at bounding box center [486, 76] width 271 height 21
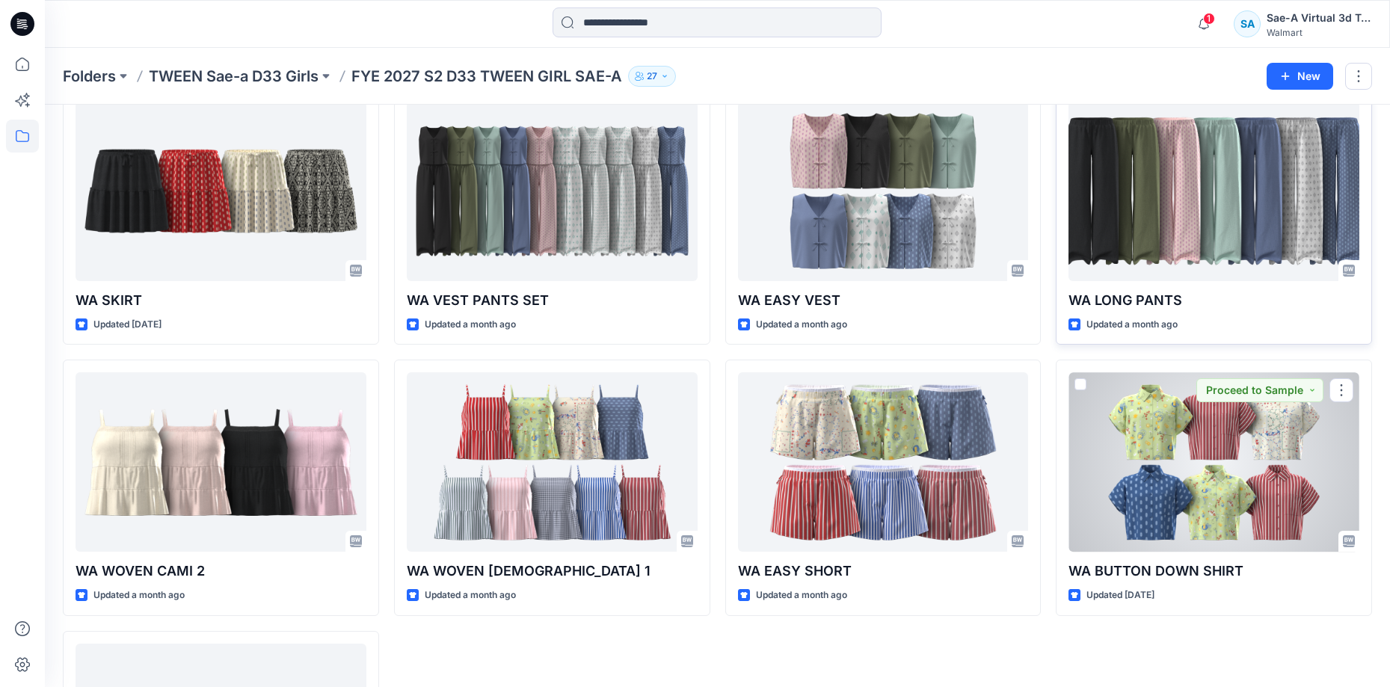
scroll to position [72, 0]
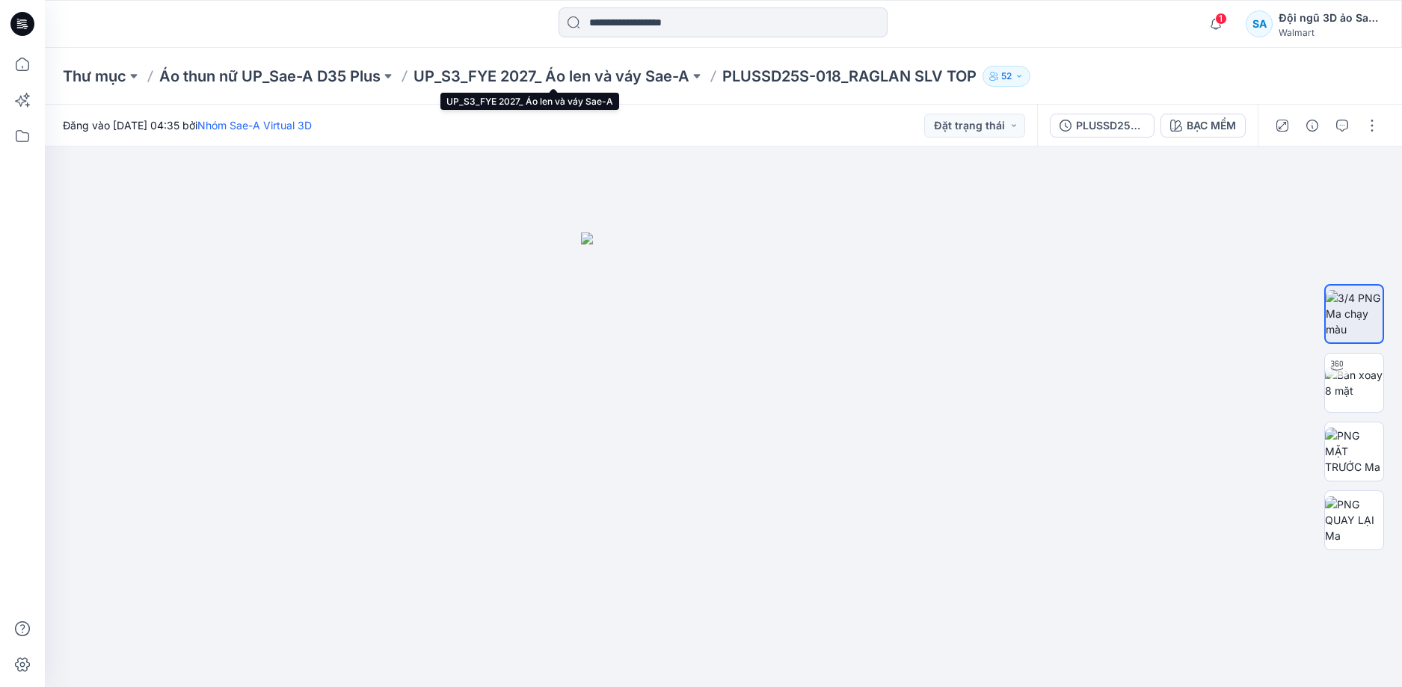
click at [646, 75] on font "UP_S3_FYE 2027_ Áo len và váy Sae-A" at bounding box center [551, 76] width 276 height 18
